Goal: Information Seeking & Learning: Learn about a topic

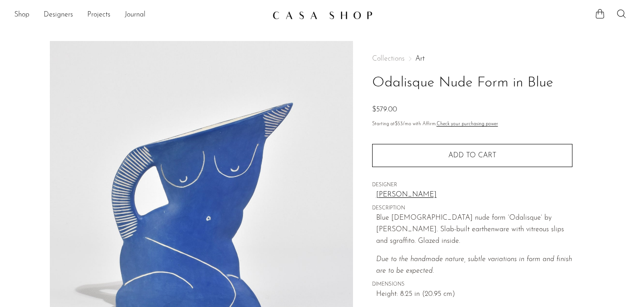
click at [417, 57] on link "Art" at bounding box center [419, 58] width 9 height 7
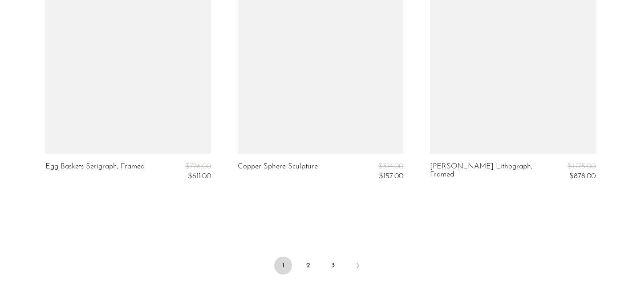
scroll to position [3205, 0]
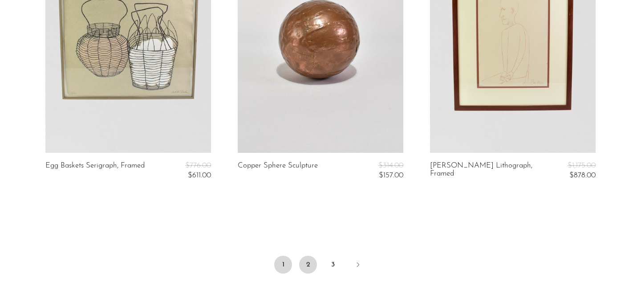
click at [306, 255] on link "2" at bounding box center [308, 264] width 18 height 18
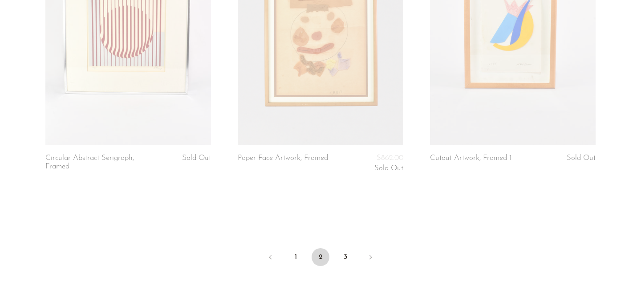
scroll to position [3198, 0]
click at [348, 254] on link "3" at bounding box center [345, 255] width 18 height 18
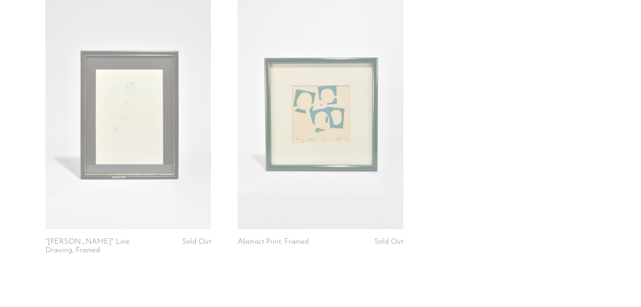
scroll to position [2031, 0]
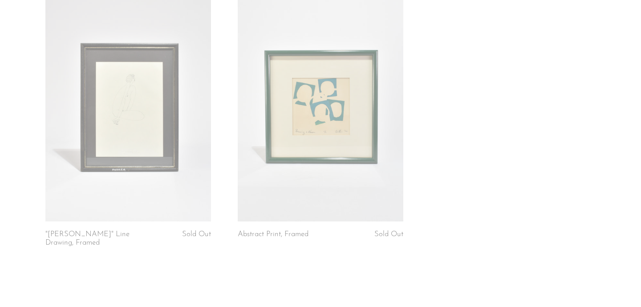
click at [315, 85] on link at bounding box center [321, 106] width 166 height 232
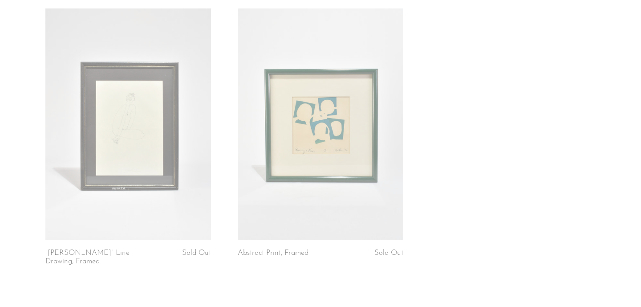
scroll to position [2046, 0]
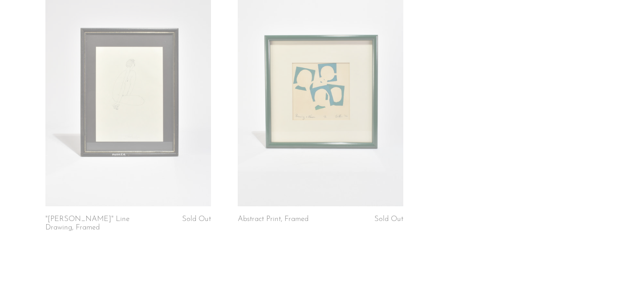
click at [313, 178] on link at bounding box center [321, 91] width 166 height 232
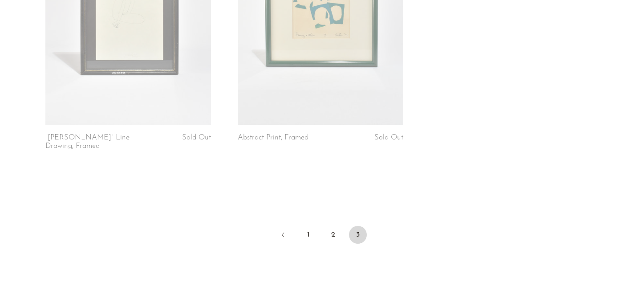
scroll to position [2136, 0]
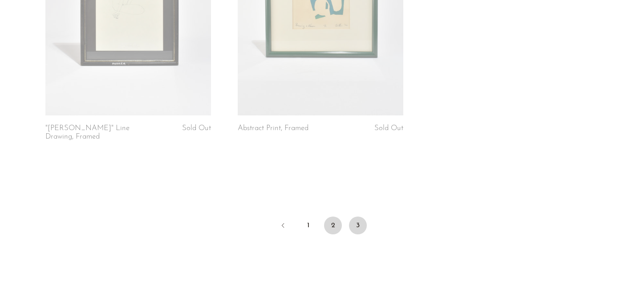
click at [329, 216] on link "2" at bounding box center [333, 225] width 18 height 18
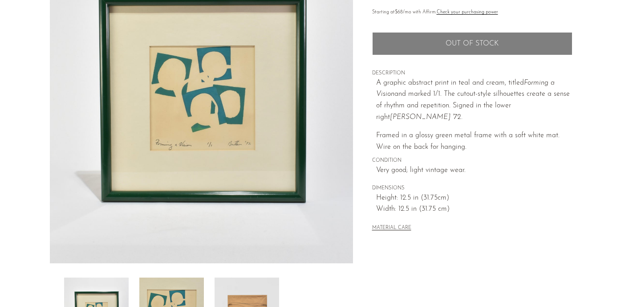
scroll to position [96, 0]
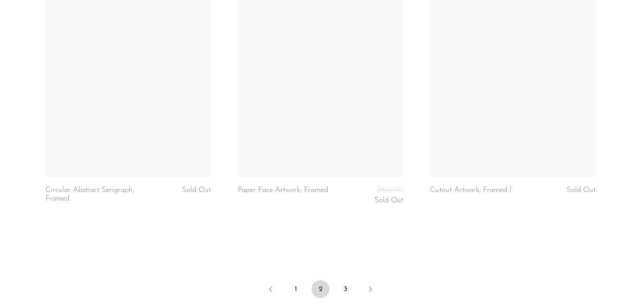
scroll to position [3291, 0]
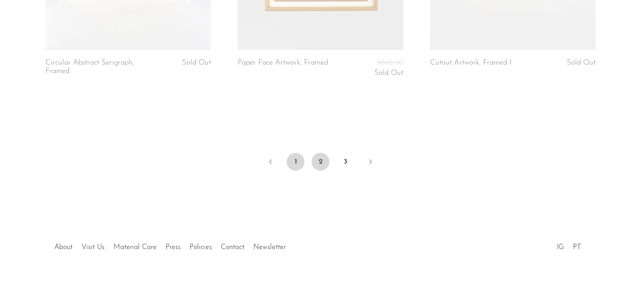
click at [297, 160] on link "1" at bounding box center [296, 162] width 18 height 18
